Goal: Feedback & Contribution: Leave review/rating

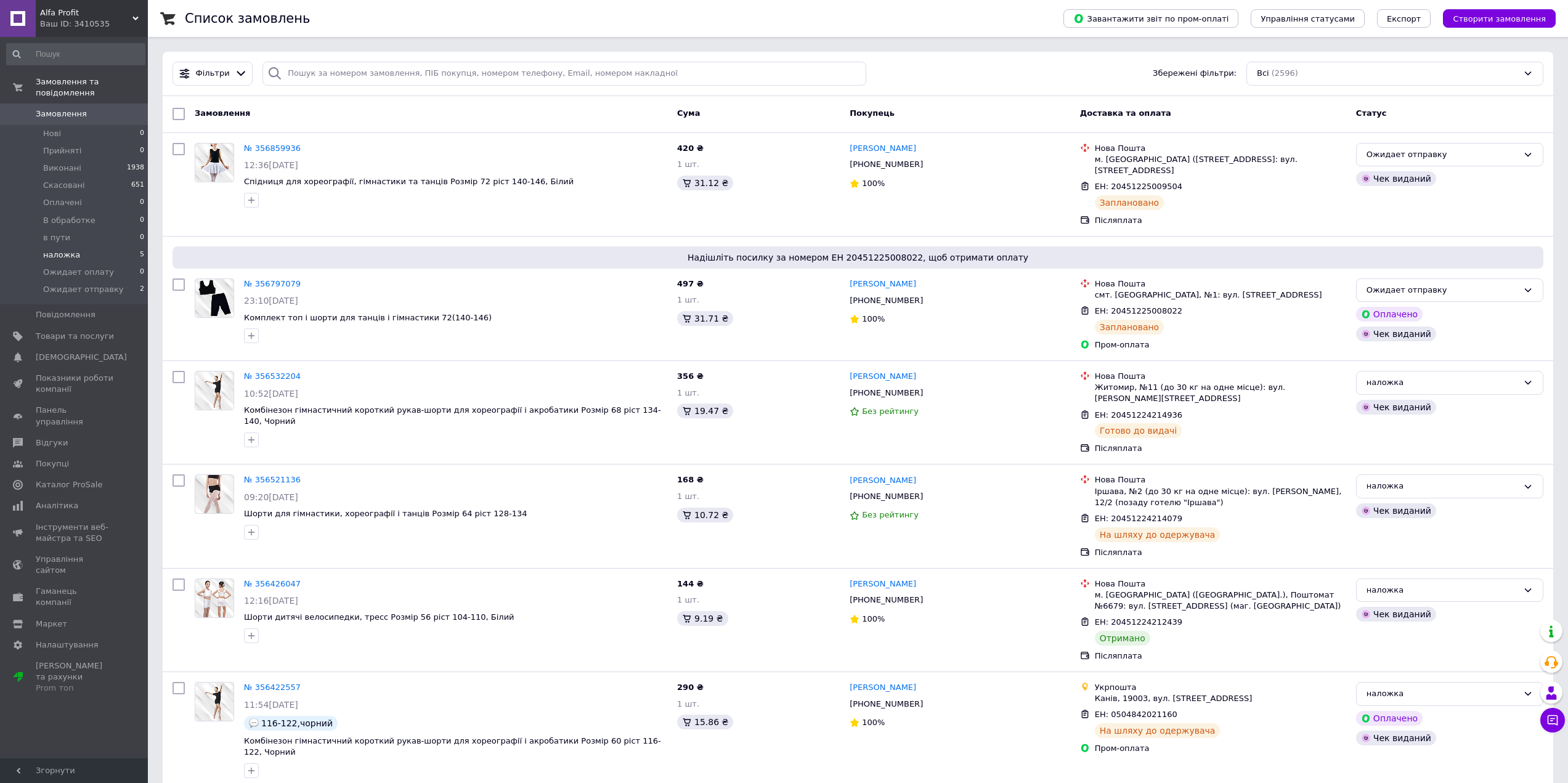
click at [90, 247] on li "наложка 5" at bounding box center [76, 255] width 151 height 17
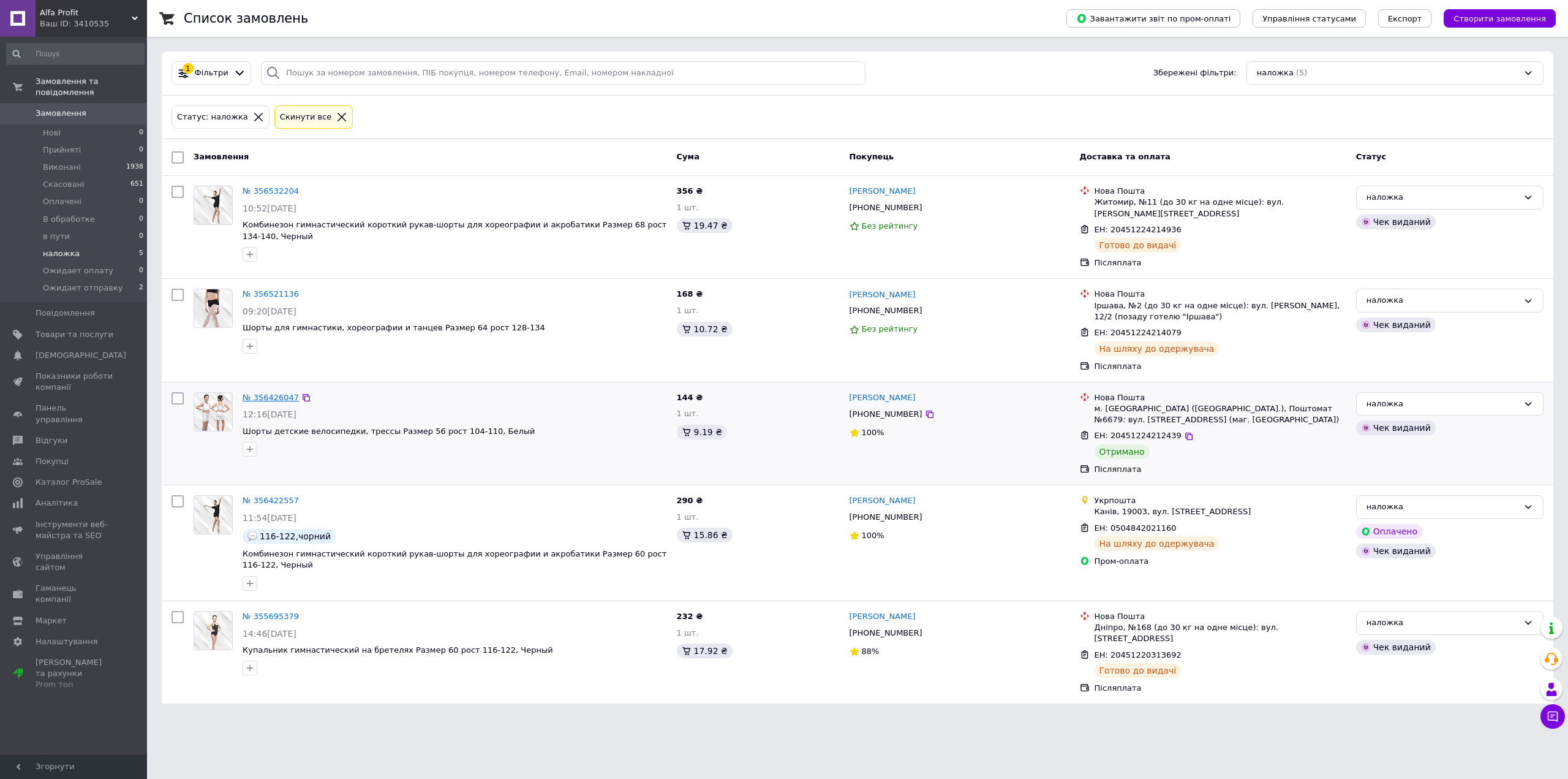
click at [253, 393] on link "№ 356426047" at bounding box center [270, 397] width 56 height 9
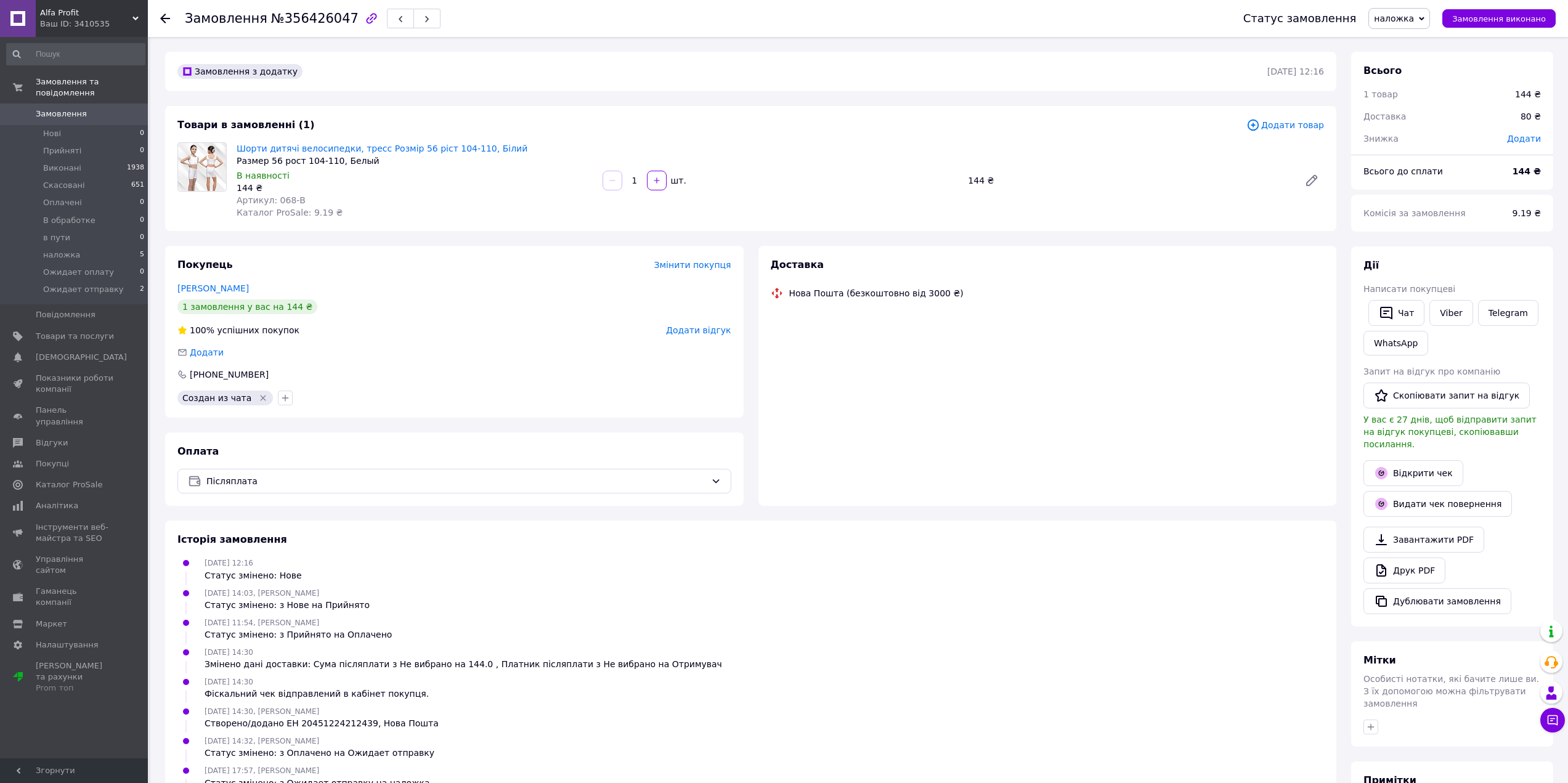
click at [1407, 24] on span "наложка" at bounding box center [1400, 18] width 62 height 21
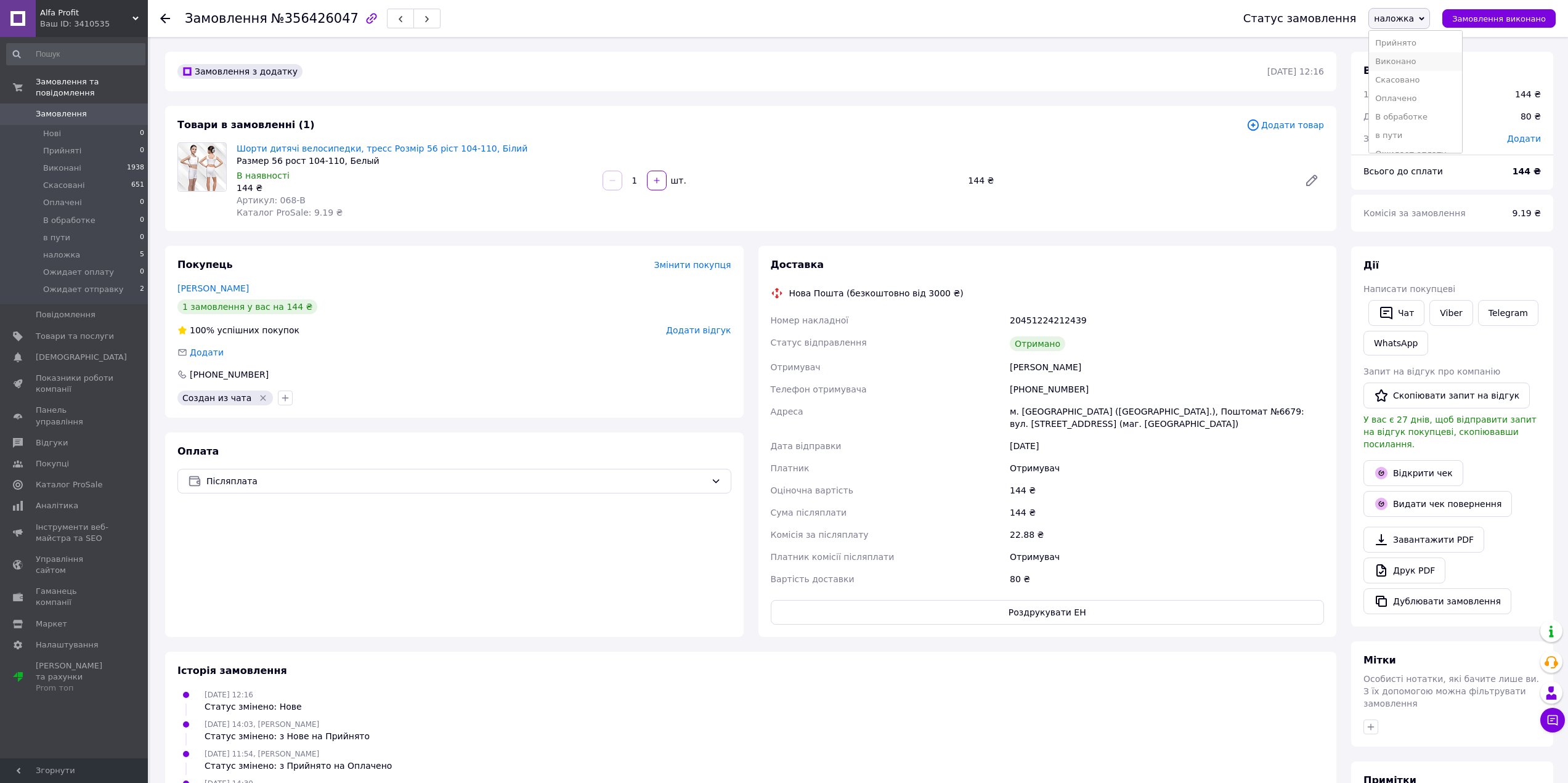
click at [1416, 58] on li "Виконано" at bounding box center [1416, 62] width 94 height 19
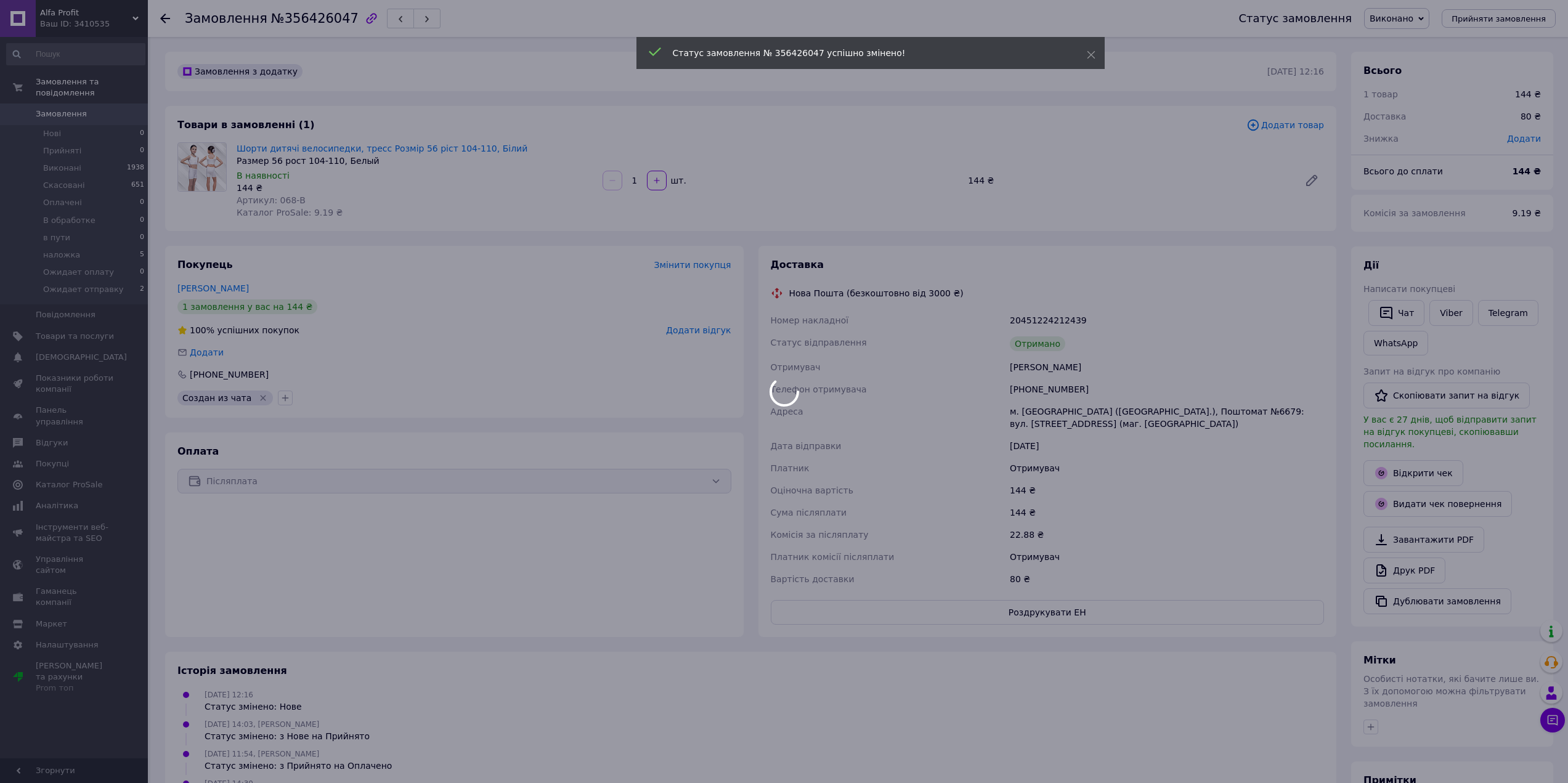
click at [705, 327] on body "Alfa Profit Ваш ID: 3410535 Сайт Alfa Profit [PERSON_NAME] покупця Перевірити с…" at bounding box center [784, 489] width 1568 height 977
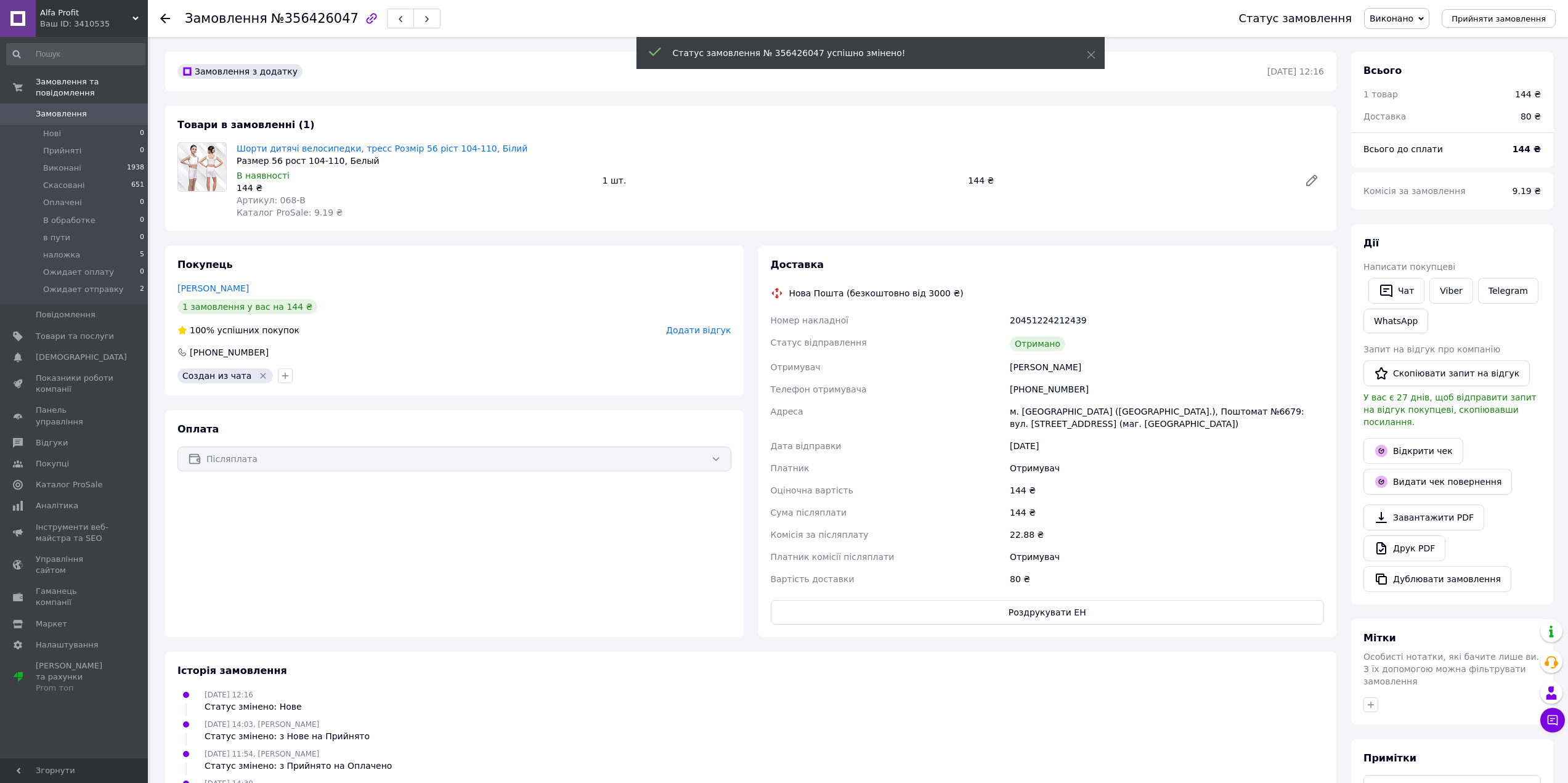
click at [708, 329] on span "Додати відгук" at bounding box center [697, 330] width 65 height 10
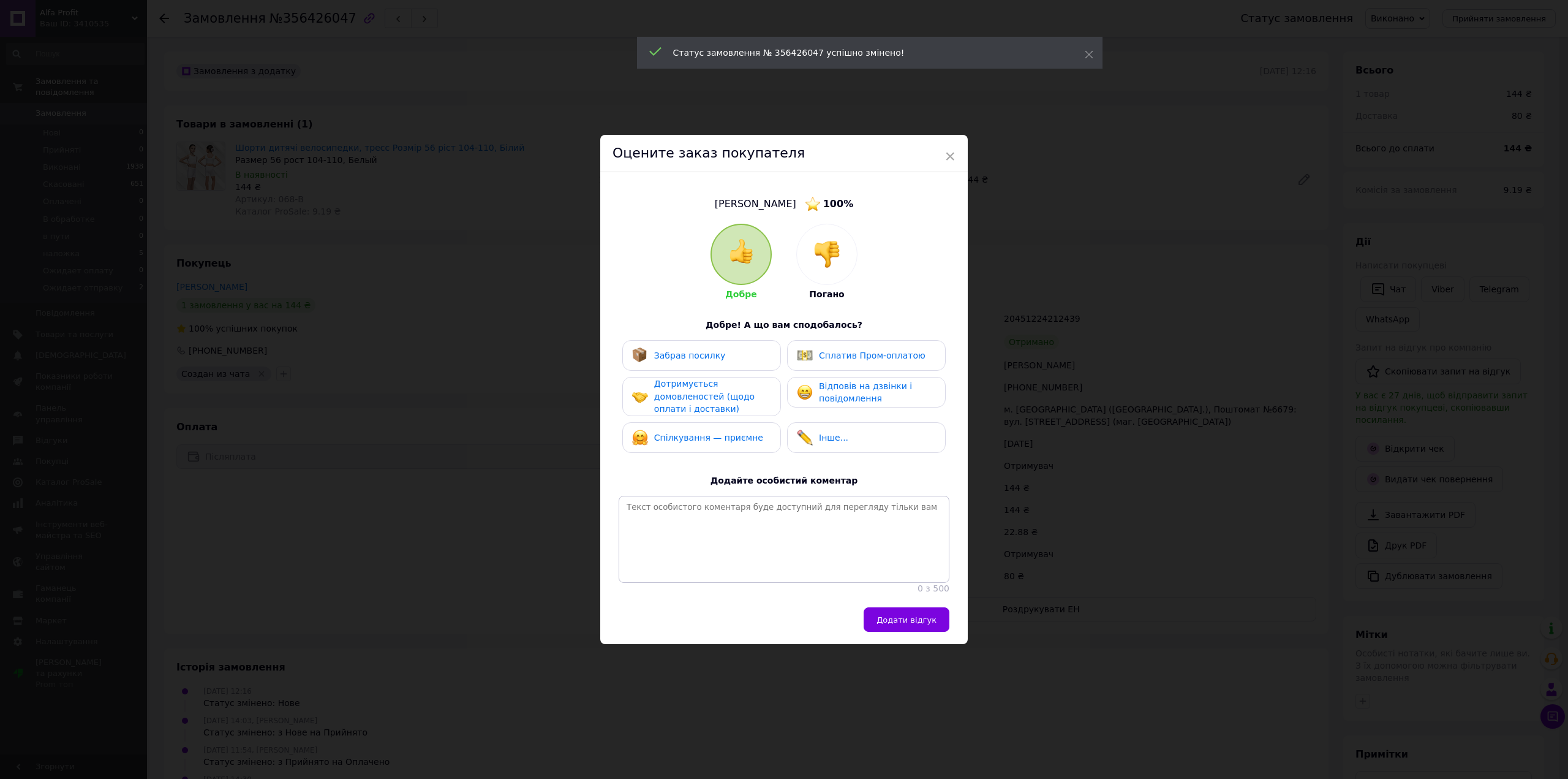
drag, startPoint x: 714, startPoint y: 354, endPoint x: 714, endPoint y: 367, distance: 13.0
click at [714, 357] on div "Забрав посилку" at bounding box center [679, 355] width 94 height 16
drag, startPoint x: 713, startPoint y: 392, endPoint x: 713, endPoint y: 407, distance: 15.0
click at [713, 397] on span "Дотримується домовленостей (щодо оплати і доставки)" at bounding box center [704, 396] width 101 height 35
drag, startPoint x: 712, startPoint y: 428, endPoint x: 794, endPoint y: 405, distance: 85.2
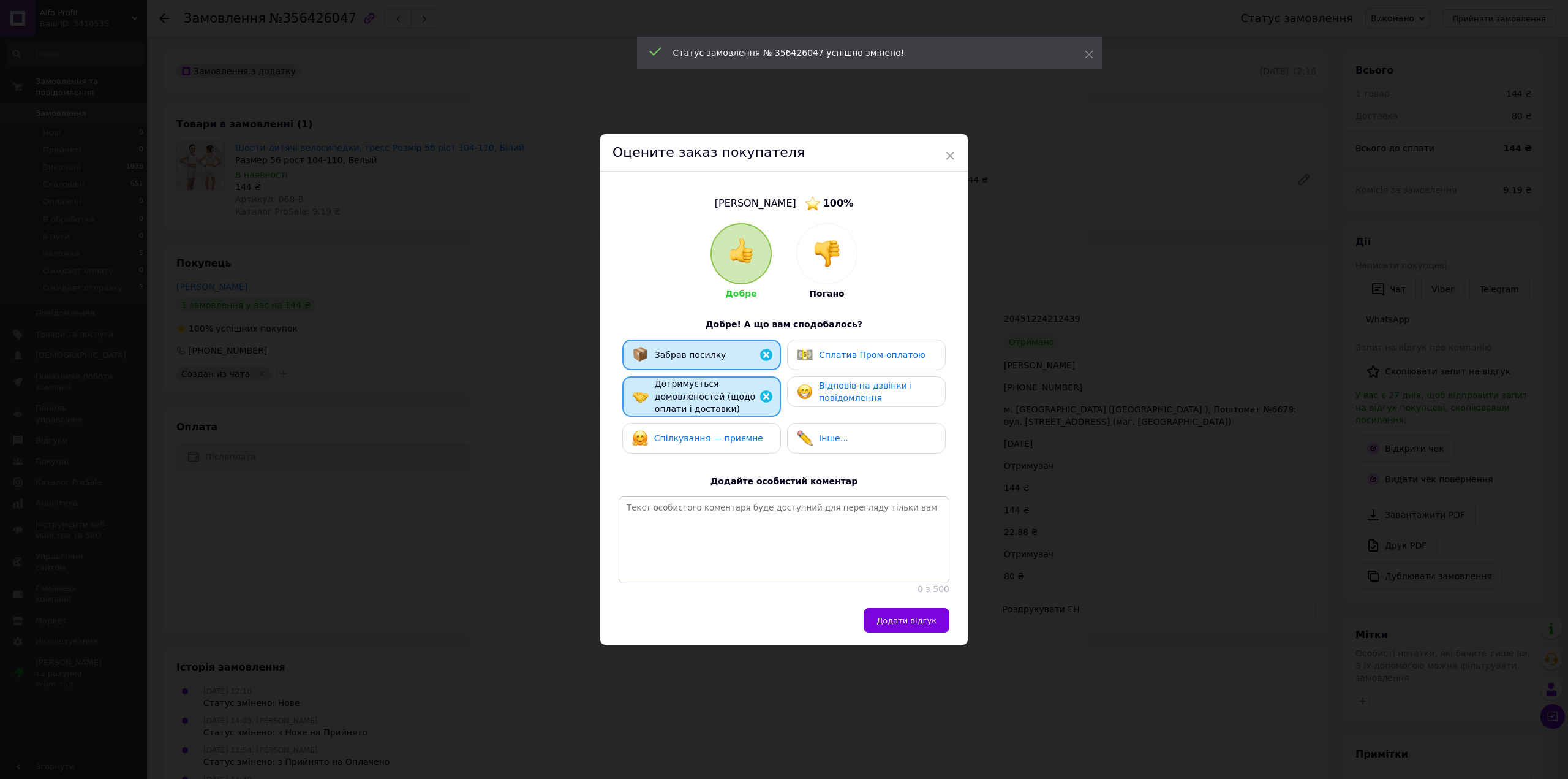
click at [721, 431] on div "Спілкування — приємне" at bounding box center [697, 438] width 132 height 16
click at [836, 391] on span "Відповів на дзвінки і повідомлення" at bounding box center [866, 392] width 93 height 23
click at [923, 626] on span "Додати відгук" at bounding box center [906, 620] width 60 height 9
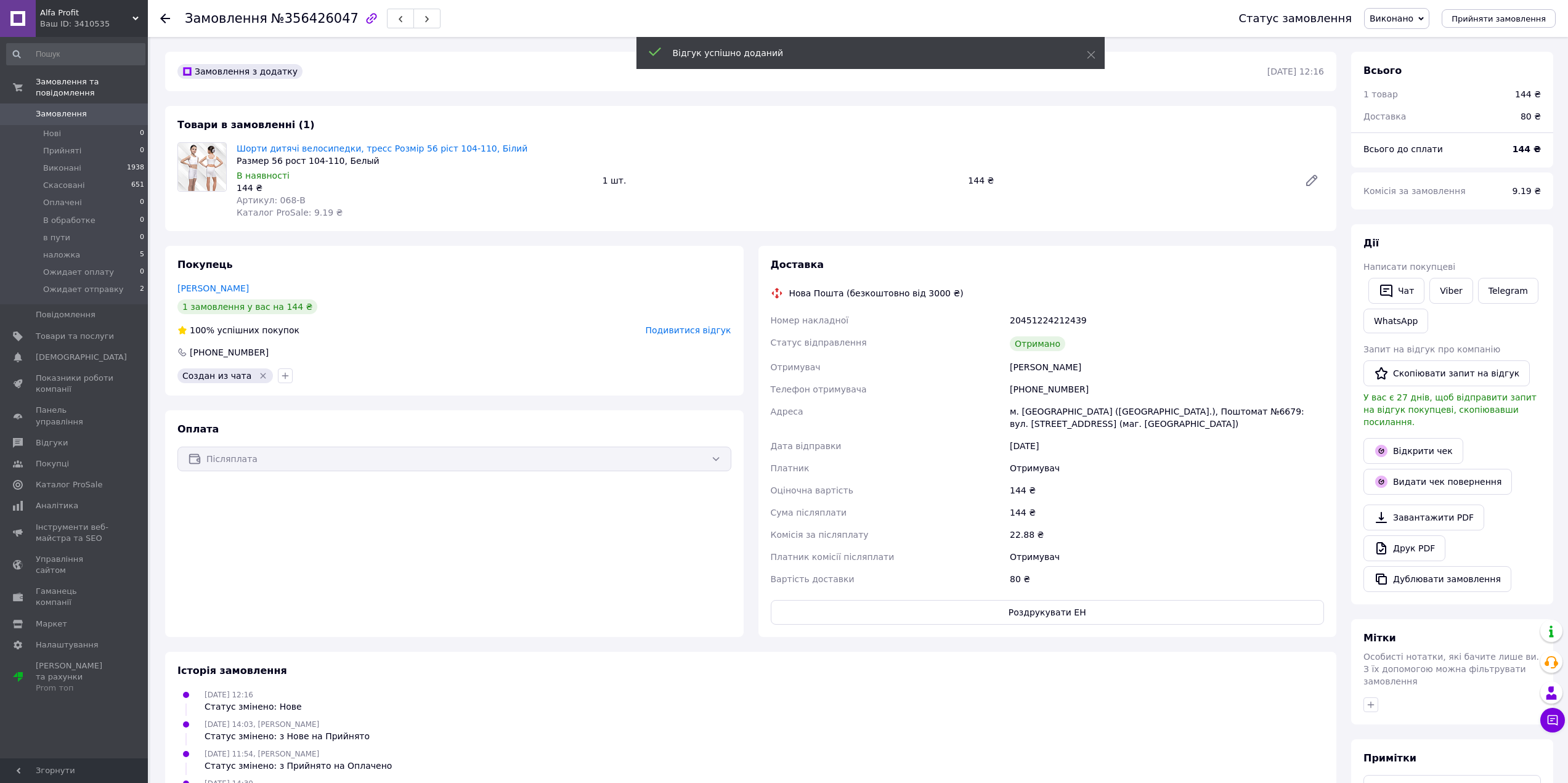
click at [74, 108] on span "Замовлення" at bounding box center [61, 113] width 51 height 11
